Goal: Information Seeking & Learning: Learn about a topic

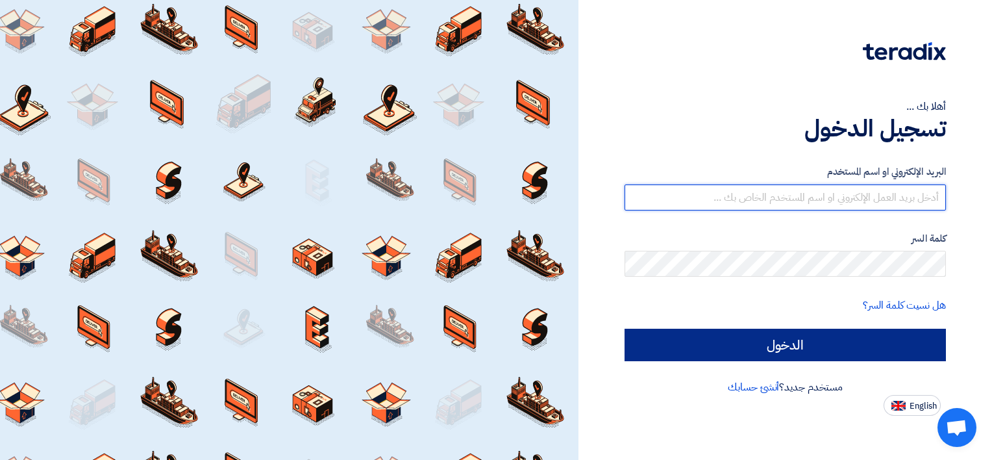
type input "[EMAIL_ADDRESS][DOMAIN_NAME]"
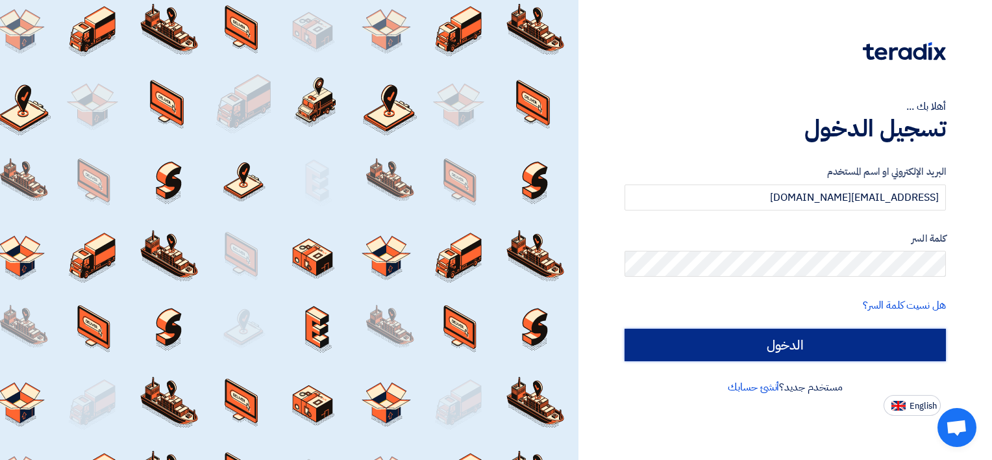
click at [737, 342] on input "الدخول" at bounding box center [784, 344] width 321 height 32
type input "Sign in"
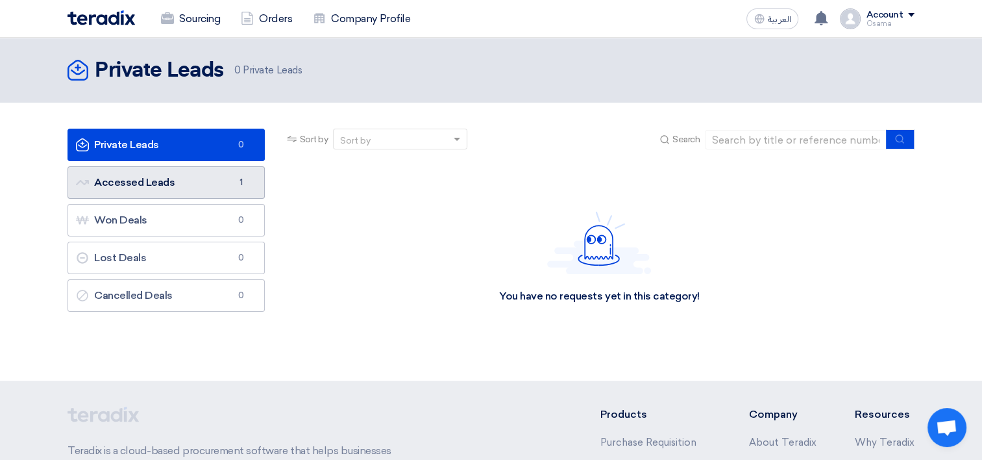
click at [148, 195] on link "Accessed Leads Accessed Leads 1" at bounding box center [166, 182] width 197 height 32
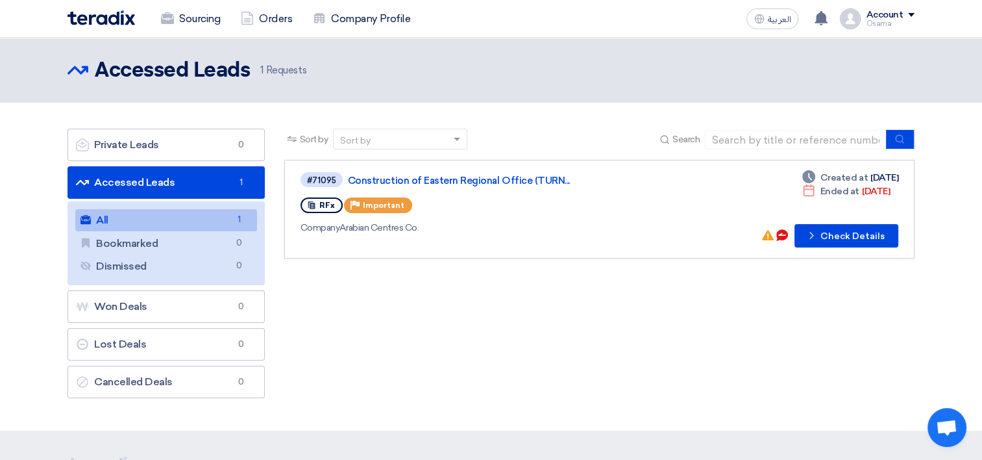
click at [182, 223] on link "All All 1" at bounding box center [166, 220] width 182 height 22
click at [833, 241] on button "Check details Check Details" at bounding box center [847, 235] width 104 height 23
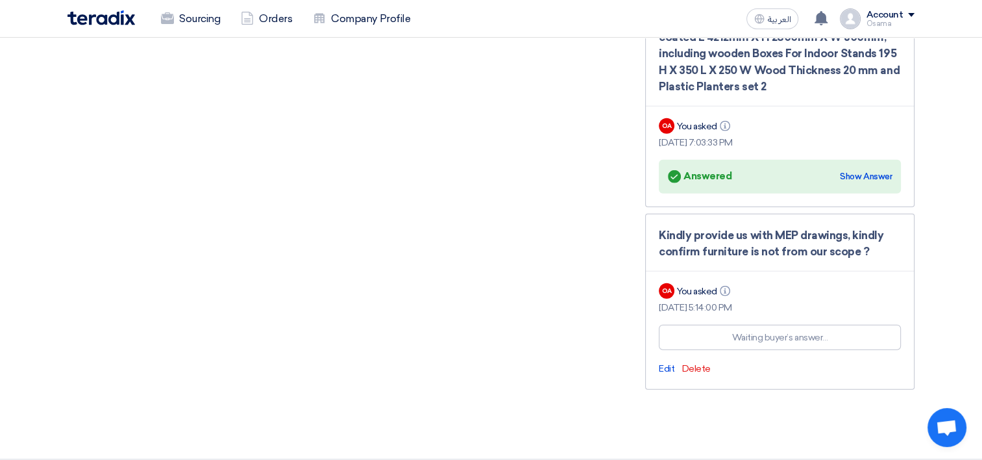
scroll to position [3570, 0]
